Goal: Task Accomplishment & Management: Use online tool/utility

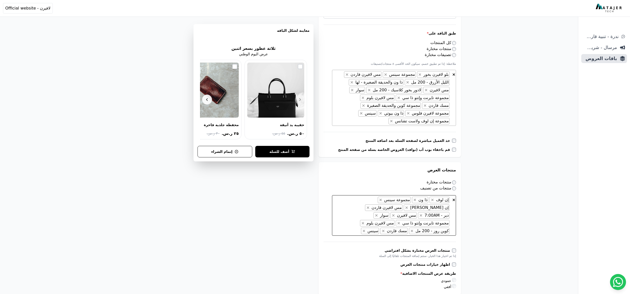
scroll to position [155, 0]
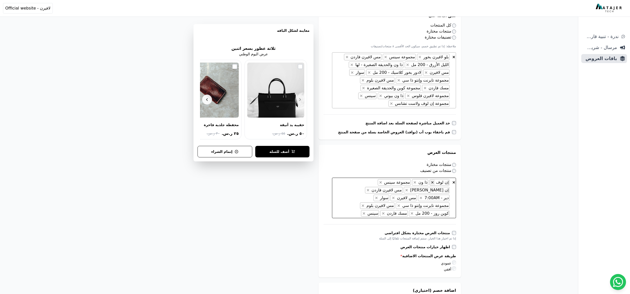
click at [434, 180] on span "×" at bounding box center [432, 182] width 3 height 5
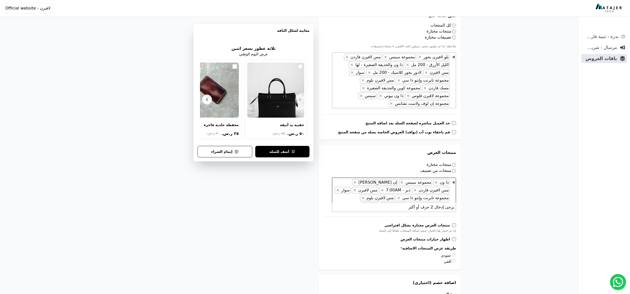
click at [434, 180] on ul "× ذا ون × مجموعة سينس × إن لوف بيوتي × مس لافيرن قاردن × دير - 7:00AM × مس لافي…" at bounding box center [392, 194] width 116 height 28
click at [435, 179] on button "×" at bounding box center [436, 182] width 5 height 6
click at [435, 180] on span "مجموعة سينس" at bounding box center [436, 182] width 28 height 5
click at [420, 180] on span "×" at bounding box center [419, 182] width 3 height 5
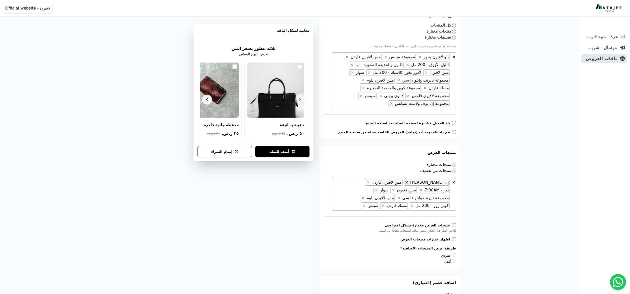
click at [409, 180] on span "×" at bounding box center [406, 182] width 3 height 5
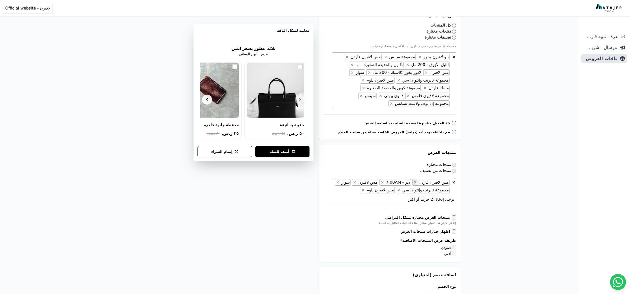
click at [417, 180] on span "×" at bounding box center [415, 182] width 3 height 5
select select "*********"
click at [402, 187] on button "×" at bounding box center [398, 190] width 5 height 6
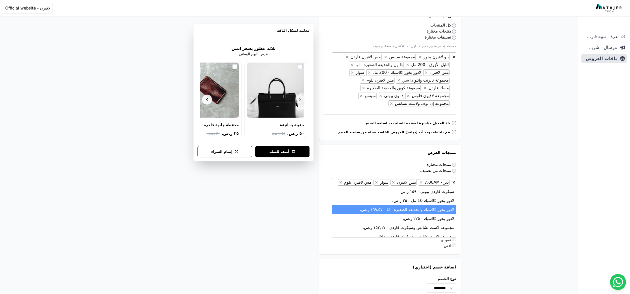
scroll to position [49, 0]
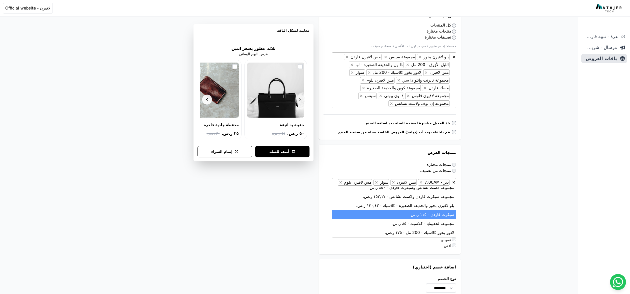
type textarea "***"
click at [390, 216] on li "سيكرت قاردن - ١١٥ ر.س." at bounding box center [394, 214] width 124 height 9
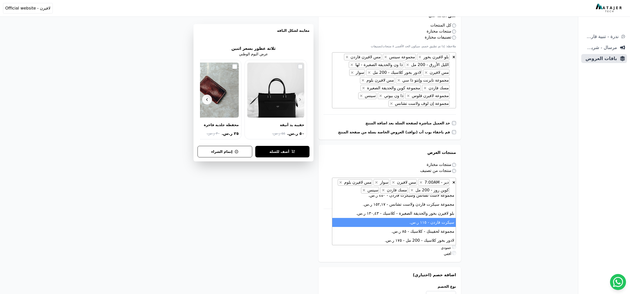
click at [506, 217] on div "**********" at bounding box center [289, 200] width 578 height 710
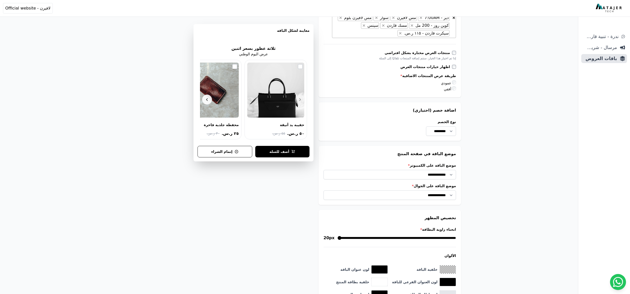
scroll to position [418, 0]
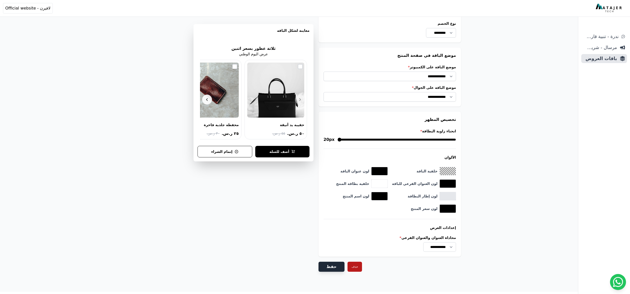
click at [327, 262] on button "حفظ" at bounding box center [332, 267] width 26 height 10
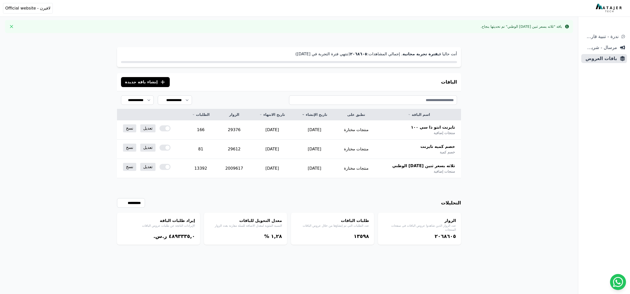
drag, startPoint x: 480, startPoint y: 185, endPoint x: 468, endPoint y: 174, distance: 16.1
click at [480, 185] on div "أنت حاليا في فترة تجربة مجانية . إجمالي المشاهدات: ٢۰٦٨٦۰٥ (تنتهي فترة التجربة …" at bounding box center [289, 184] width 384 height 294
